Goal: Register for event/course

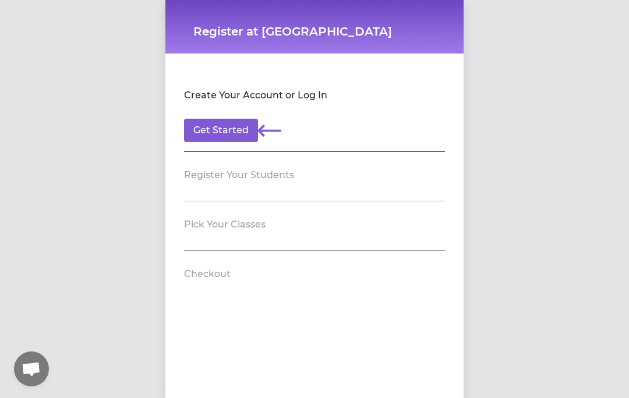
click at [239, 132] on button "Get Started" at bounding box center [221, 130] width 74 height 23
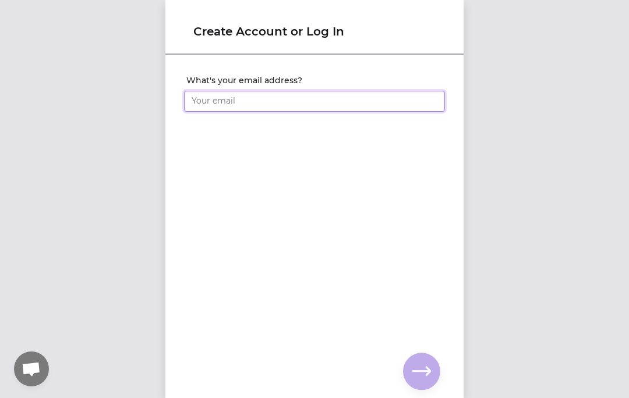
click at [386, 98] on input "What's your email address?" at bounding box center [314, 101] width 261 height 21
type input "[PERSON_NAME][EMAIL_ADDRESS][DOMAIN_NAME]"
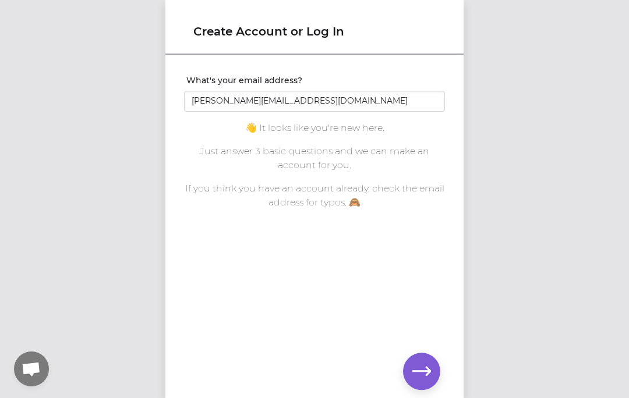
click at [430, 374] on icon "button" at bounding box center [421, 371] width 19 height 19
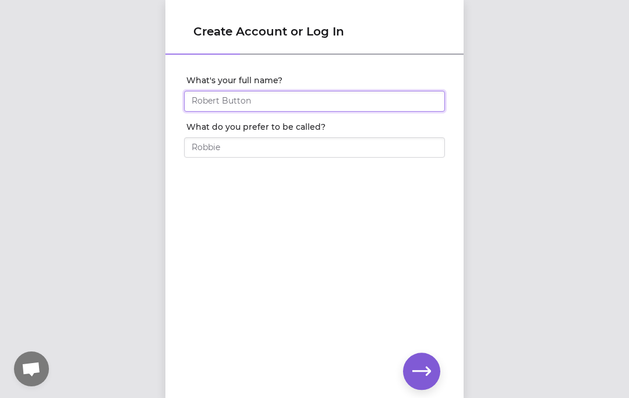
click at [332, 98] on input "What's your full name?" at bounding box center [314, 101] width 261 height 21
type input "[PERSON_NAME]"
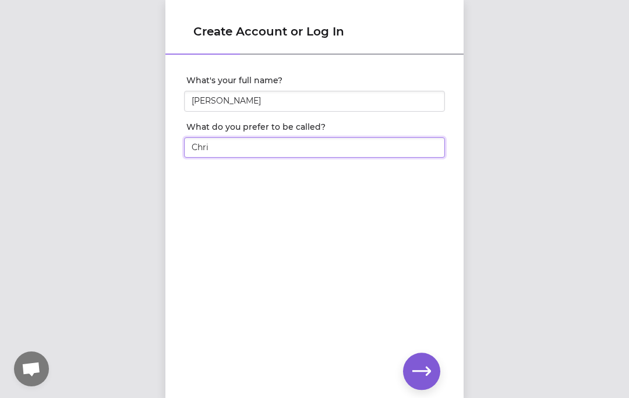
type input "[PERSON_NAME]"
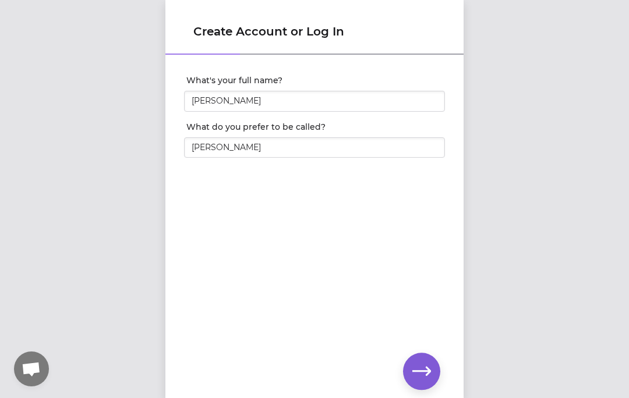
click at [426, 377] on icon "button" at bounding box center [421, 371] width 19 height 19
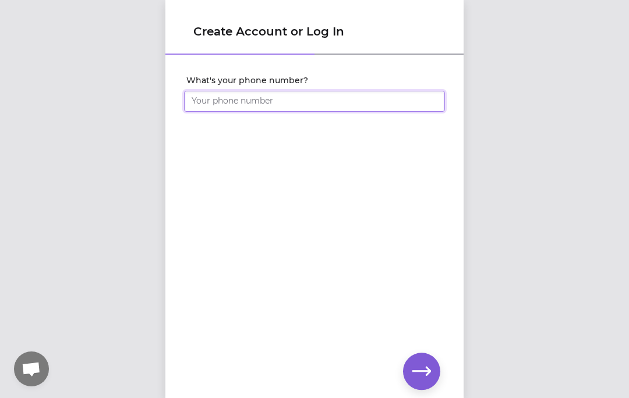
click at [336, 103] on input "What's your phone number?" at bounding box center [314, 101] width 261 height 21
type input "[PHONE_NUMBER]"
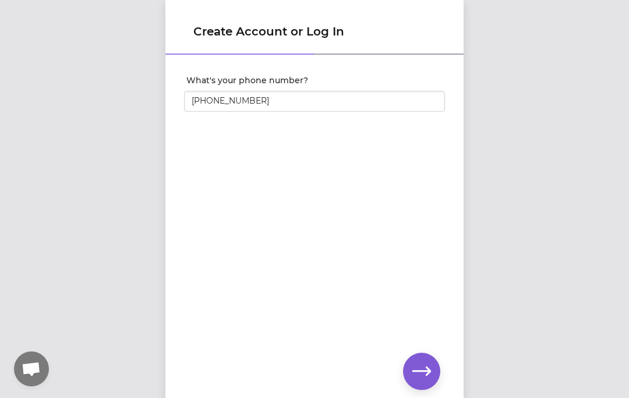
click at [423, 375] on icon "button" at bounding box center [421, 371] width 19 height 19
click at [413, 373] on icon "button" at bounding box center [421, 371] width 19 height 19
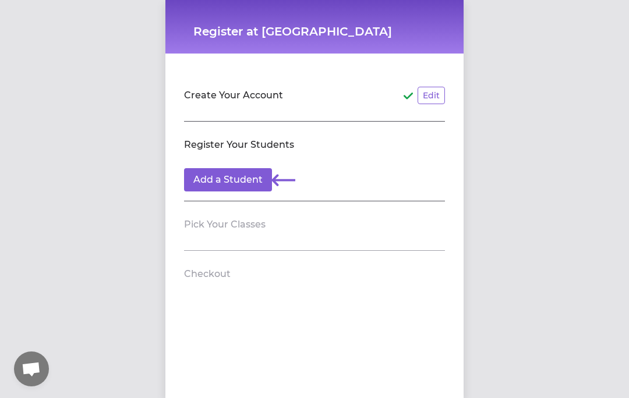
click at [242, 183] on button "Add a Student" at bounding box center [228, 179] width 88 height 23
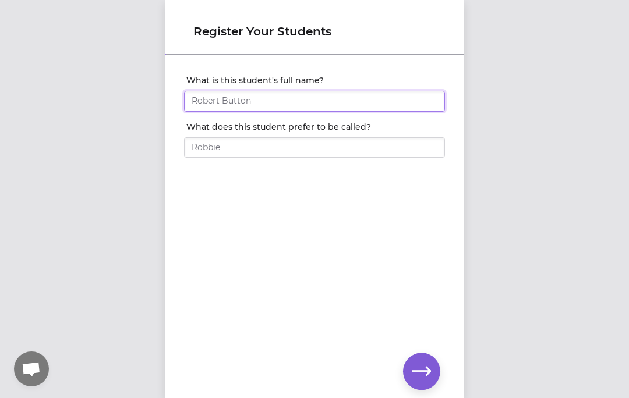
click at [331, 102] on input "What is this student's full name?" at bounding box center [314, 101] width 261 height 21
type input "[PERSON_NAME]"
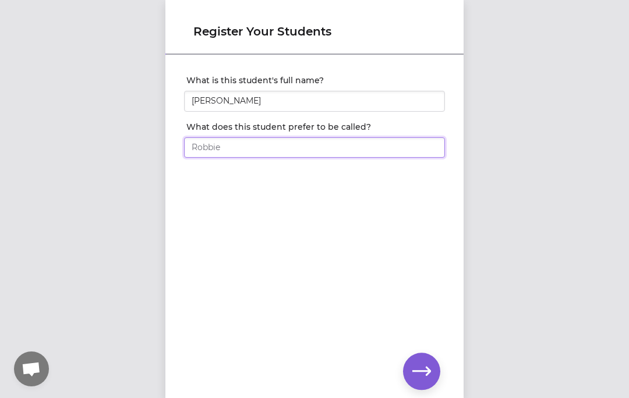
click at [298, 150] on input "What does this student prefer to be called?" at bounding box center [314, 147] width 261 height 21
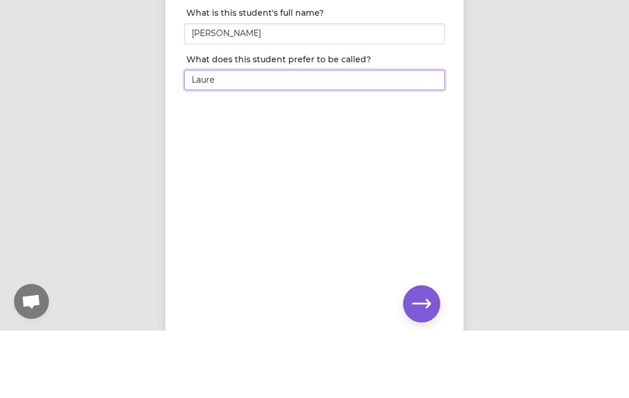
type input "Lauren"
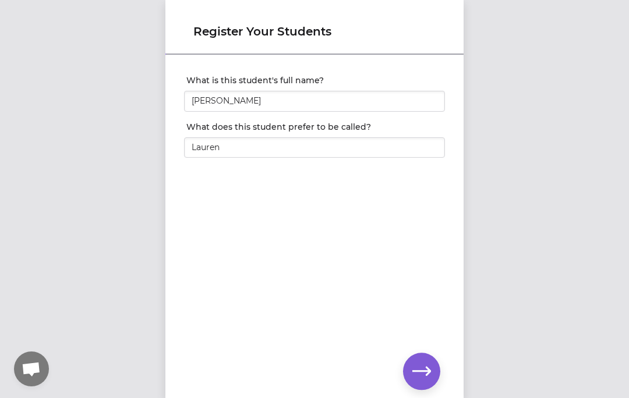
click at [429, 370] on icon "button" at bounding box center [421, 371] width 19 height 9
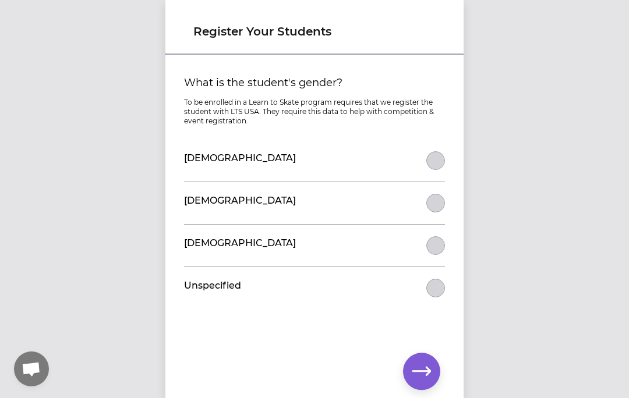
click at [441, 161] on button "What is the student's gender?" at bounding box center [435, 160] width 19 height 19
click at [428, 398] on html "Register Your Students What is the student's gender? To be enrolled in a Learn …" at bounding box center [314, 199] width 629 height 398
click at [427, 369] on icon "button" at bounding box center [421, 371] width 19 height 19
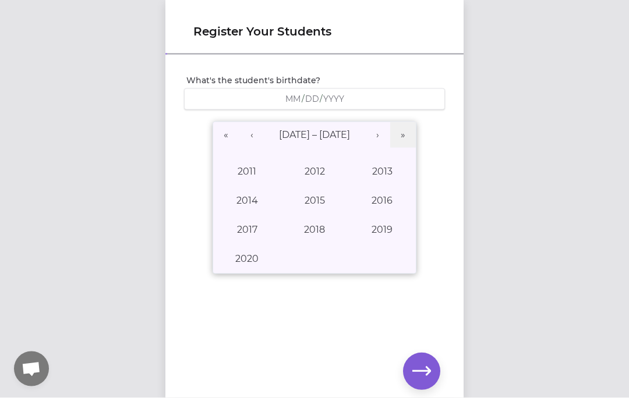
scroll to position [0, 0]
click at [321, 167] on button "2012" at bounding box center [315, 171] width 68 height 29
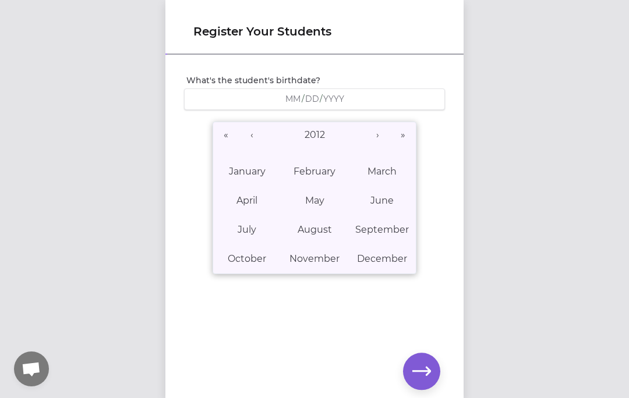
click at [388, 170] on abbr "March" at bounding box center [381, 171] width 29 height 11
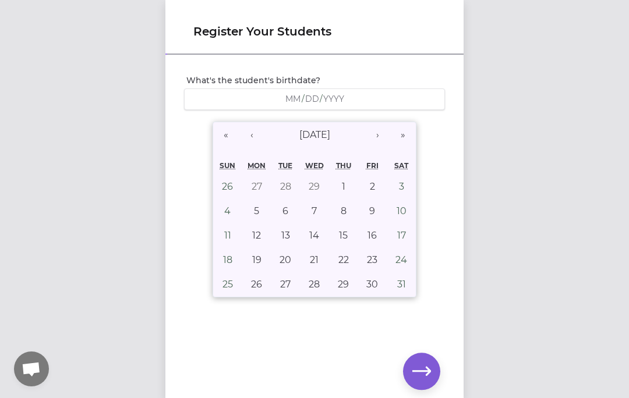
click at [344, 183] on abbr "1" at bounding box center [343, 186] width 3 height 11
type input "[DATE]"
type input "3"
type input "1"
type input "2012"
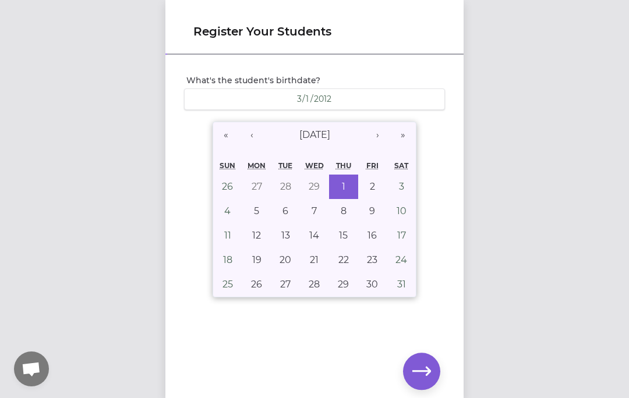
click at [426, 376] on icon "button" at bounding box center [421, 371] width 19 height 19
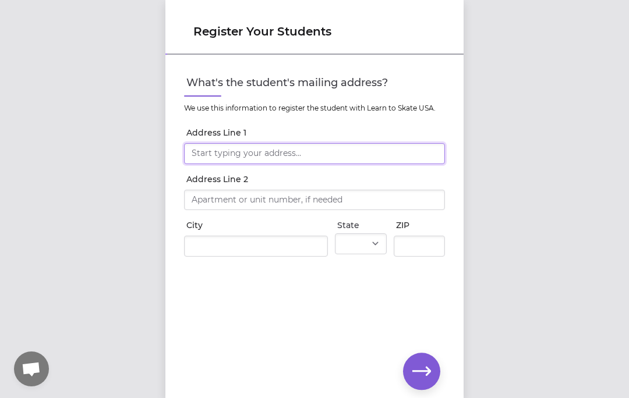
click at [283, 152] on input "Address Line 1" at bounding box center [314, 153] width 261 height 21
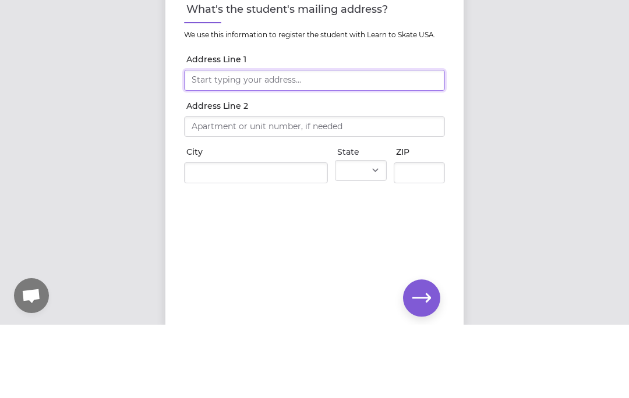
type input "[STREET_ADDRESS]"
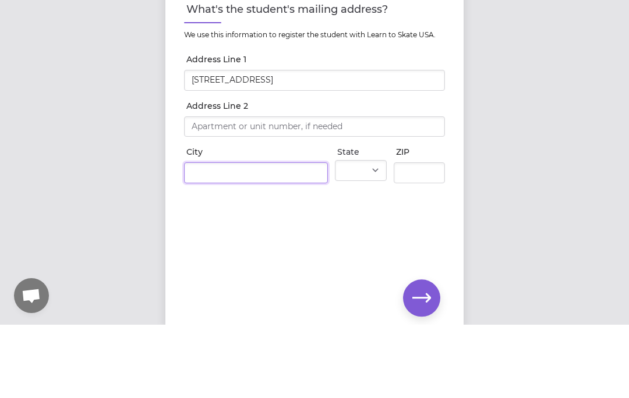
type input "[GEOGRAPHIC_DATA]"
select select "WA"
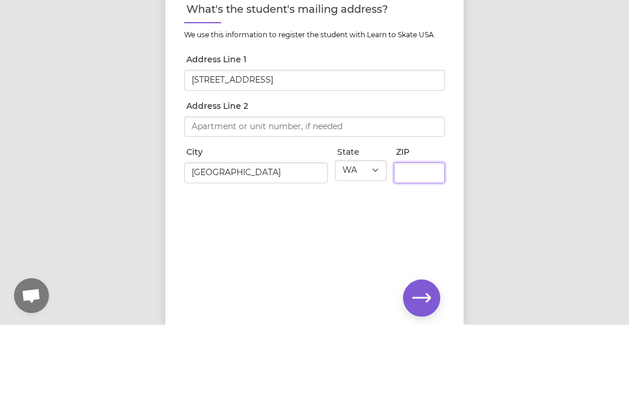
type input "99019"
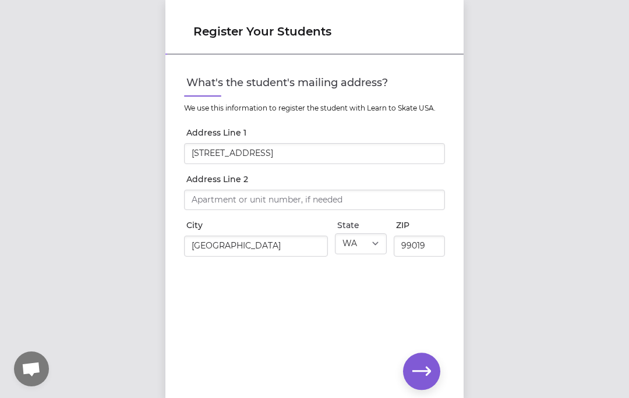
click at [427, 373] on icon "button" at bounding box center [421, 371] width 19 height 9
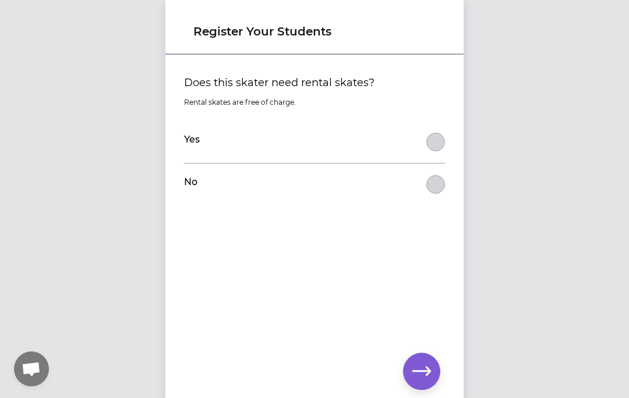
scroll to position [0, 0]
click at [442, 137] on button "Does this skater need rental skates?" at bounding box center [435, 142] width 19 height 19
click at [422, 370] on icon "button" at bounding box center [421, 371] width 19 height 9
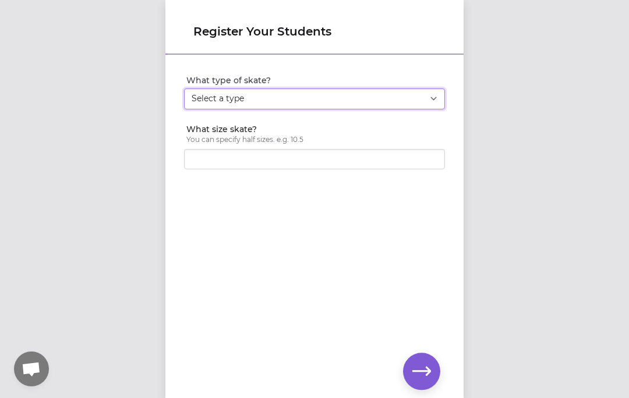
click at [352, 93] on select "Select a type Youth Figure Men's Figure Women's Figure Men's Hockey Women's Hoc…" at bounding box center [314, 99] width 261 height 21
click at [439, 100] on select "Select a type Youth Figure Men's Figure Women's Figure Men's Hockey Women's Hoc…" at bounding box center [314, 99] width 261 height 21
select select "women_figure"
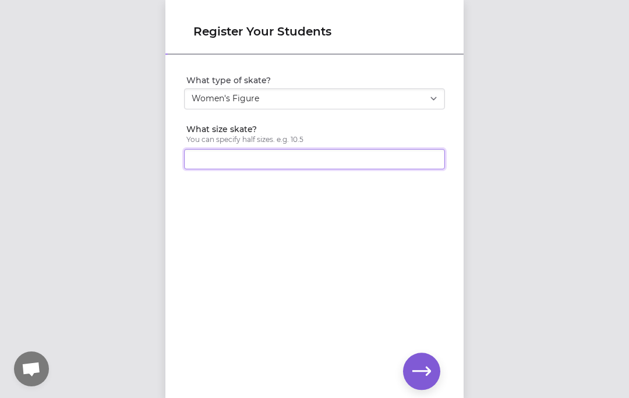
click at [354, 155] on input "What size skate?" at bounding box center [314, 159] width 261 height 21
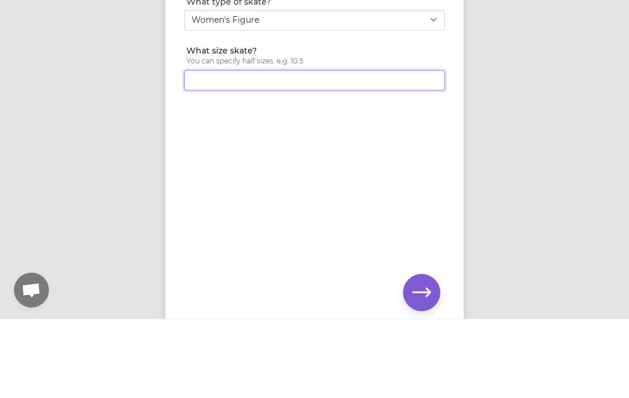
type input "8"
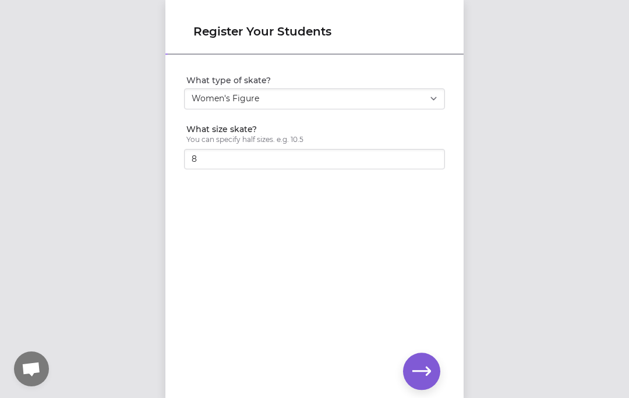
click at [418, 371] on icon "button" at bounding box center [421, 371] width 19 height 9
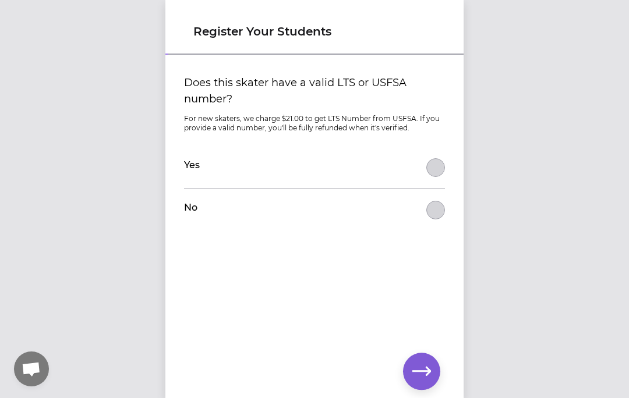
scroll to position [0, 0]
click at [430, 215] on button "Does this skater have a valid LTS or USFSA number?" at bounding box center [435, 210] width 19 height 19
click at [429, 367] on icon "button" at bounding box center [421, 371] width 19 height 19
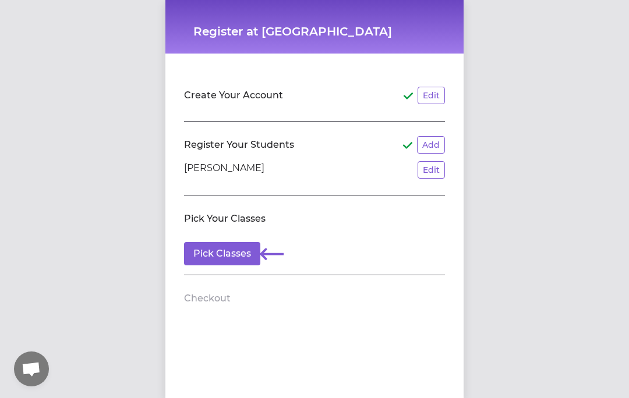
click at [243, 254] on button "Pick Classes" at bounding box center [222, 253] width 76 height 23
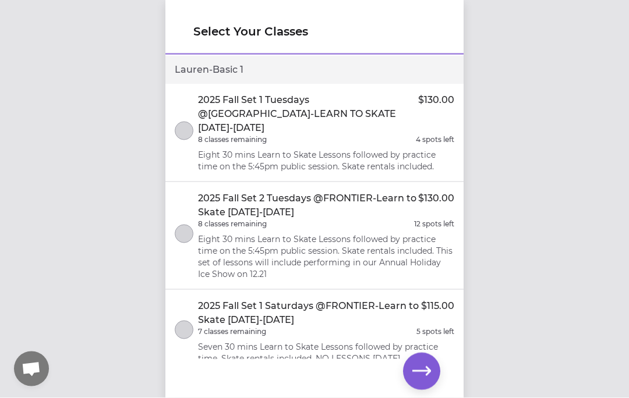
scroll to position [33, 0]
click at [184, 225] on button "select class" at bounding box center [184, 234] width 19 height 19
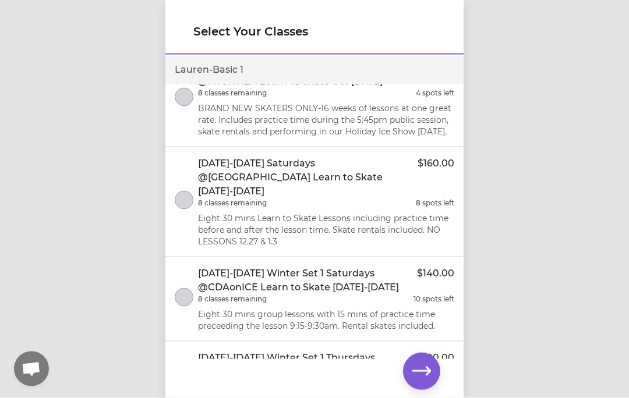
scroll to position [49, 0]
click at [422, 373] on icon "button" at bounding box center [421, 371] width 19 height 19
